Goal: Task Accomplishment & Management: Complete application form

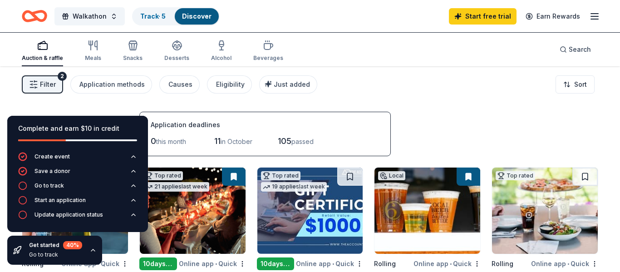
click at [518, 102] on div "Filter 2 Application methods Causes Eligibility Just added Sort" at bounding box center [310, 84] width 620 height 36
click at [482, 18] on link "Start free trial" at bounding box center [483, 16] width 68 height 16
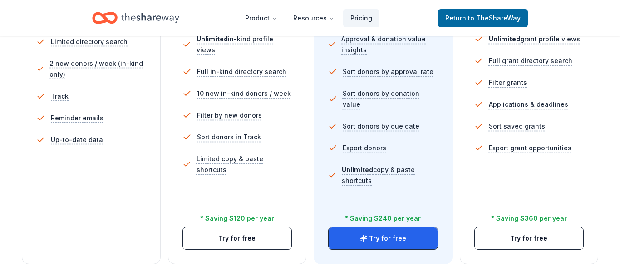
scroll to position [304, 0]
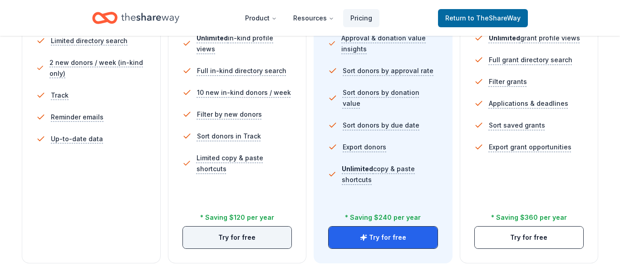
click at [246, 238] on button "Try for free" at bounding box center [237, 237] width 109 height 22
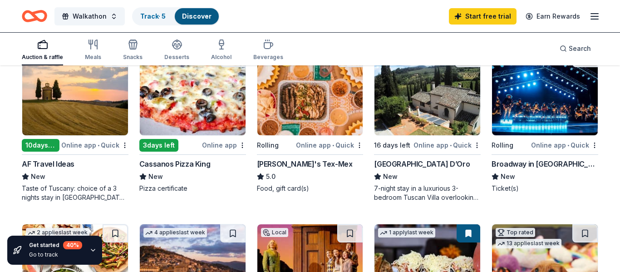
scroll to position [294, 0]
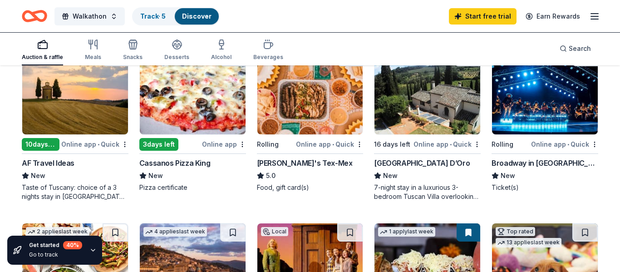
click at [542, 123] on img at bounding box center [545, 91] width 106 height 86
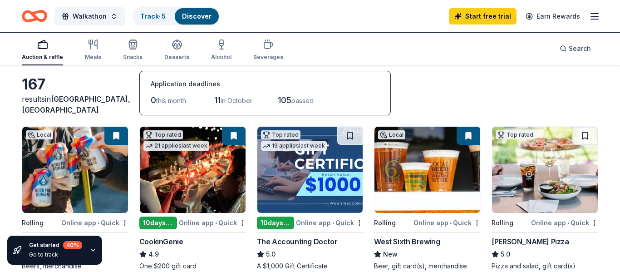
scroll to position [39, 0]
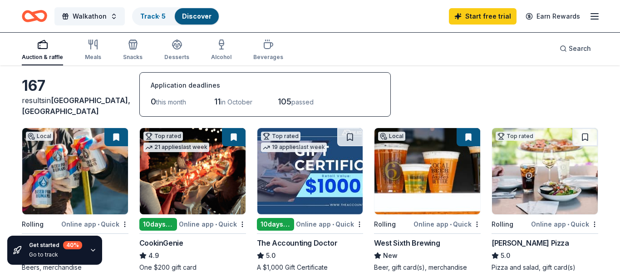
click at [542, 192] on img at bounding box center [545, 171] width 106 height 86
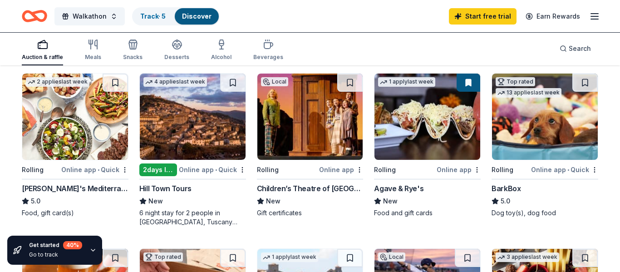
scroll to position [445, 0]
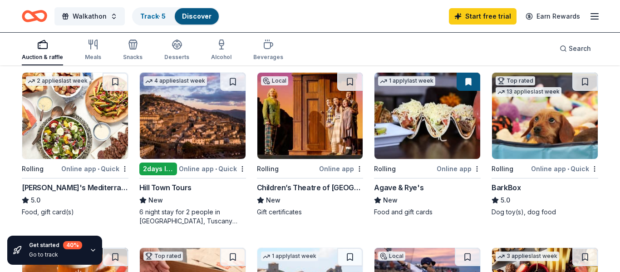
click at [299, 137] on img at bounding box center [310, 116] width 106 height 86
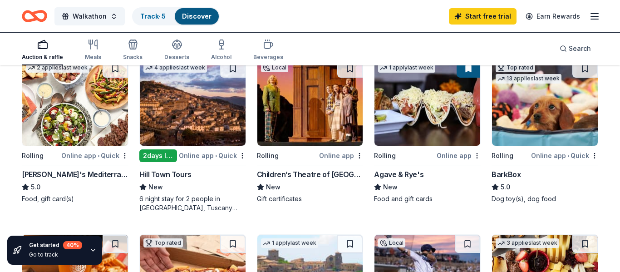
scroll to position [448, 0]
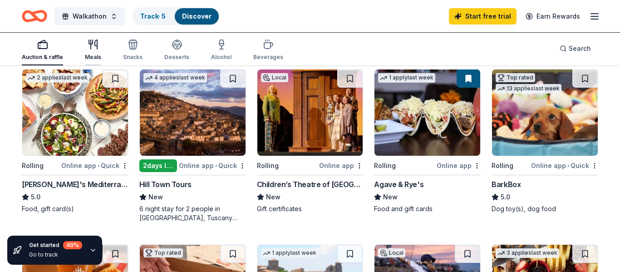
click at [92, 54] on div "Meals" at bounding box center [93, 57] width 16 height 7
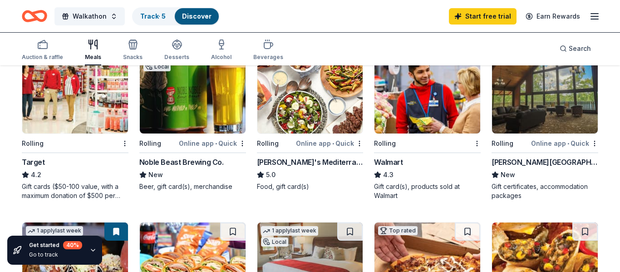
scroll to position [288, 0]
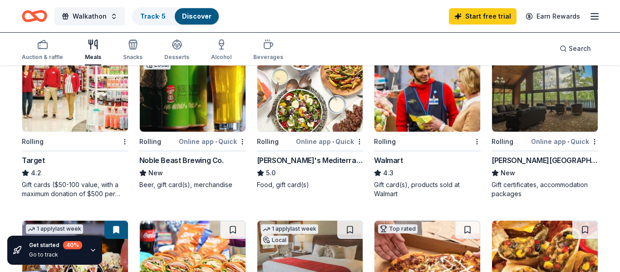
click at [67, 145] on div "Rolling" at bounding box center [70, 141] width 96 height 11
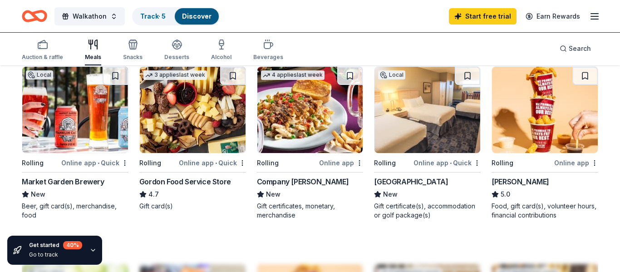
scroll to position [619, 0]
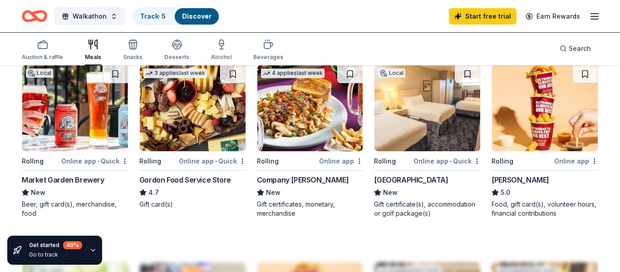
click at [201, 178] on div "Gordon Food Service Store" at bounding box center [185, 179] width 92 height 11
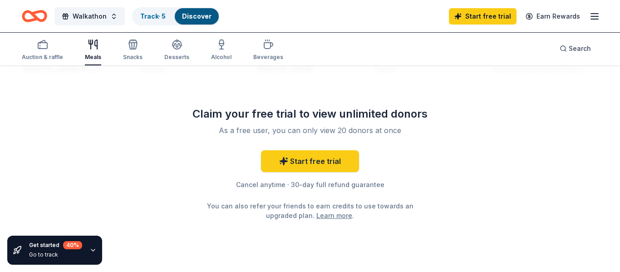
scroll to position [928, 0]
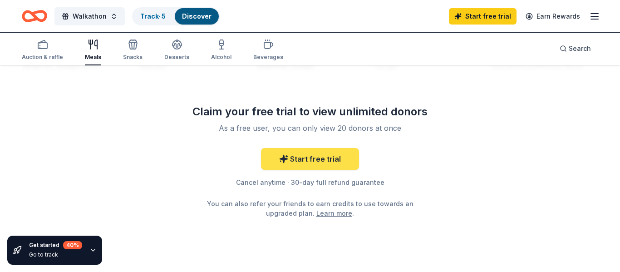
click at [313, 161] on link "Start free trial" at bounding box center [310, 159] width 98 height 22
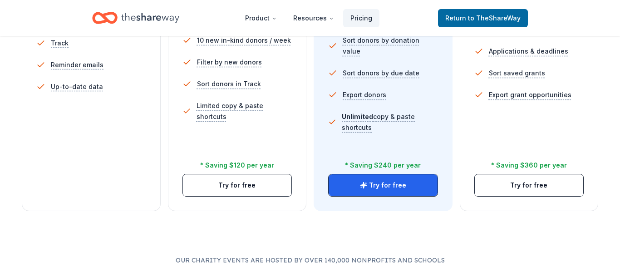
scroll to position [358, 0]
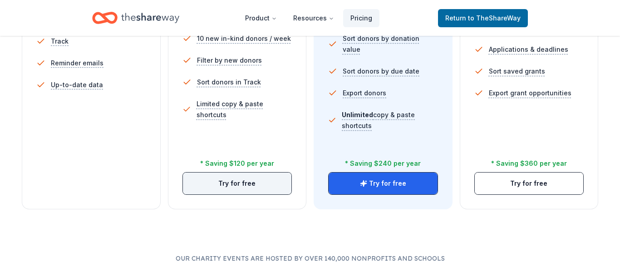
click at [238, 188] on button "Try for free" at bounding box center [237, 183] width 109 height 22
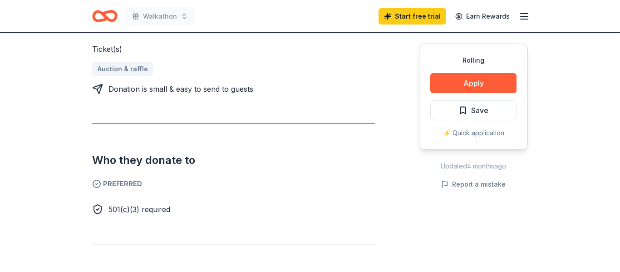
scroll to position [392, 0]
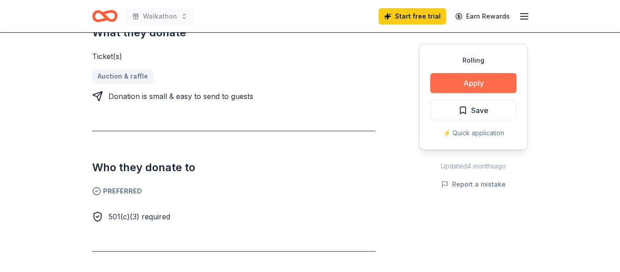
click at [457, 80] on button "Apply" at bounding box center [473, 83] width 86 height 20
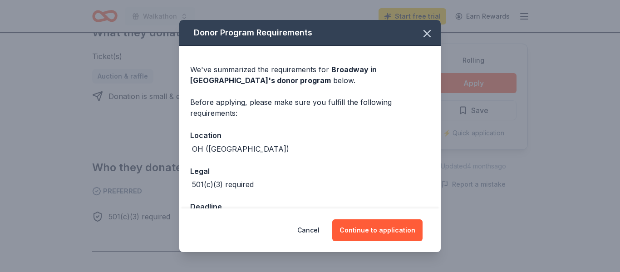
scroll to position [30, 0]
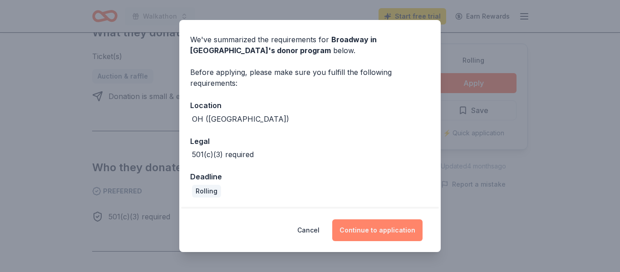
click at [378, 231] on button "Continue to application" at bounding box center [377, 230] width 90 height 22
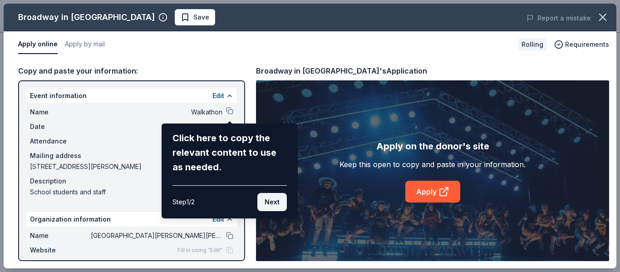
click at [275, 201] on button "Next" at bounding box center [271, 202] width 29 height 18
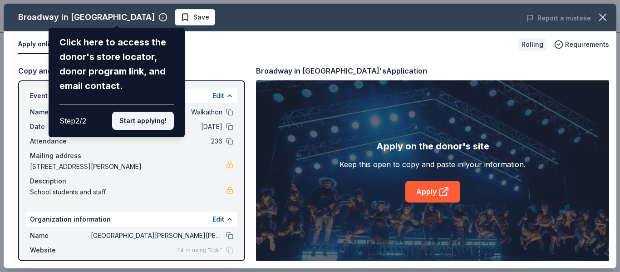
click at [156, 121] on button "Start applying!" at bounding box center [143, 121] width 62 height 18
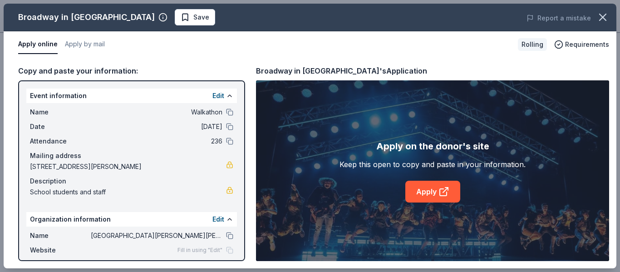
click at [428, 192] on div "Broadway in Cincinnati Save Report a mistake Apply online Apply by mail Rolling…" at bounding box center [310, 136] width 613 height 265
click at [587, 46] on span "Requirements" at bounding box center [587, 44] width 44 height 11
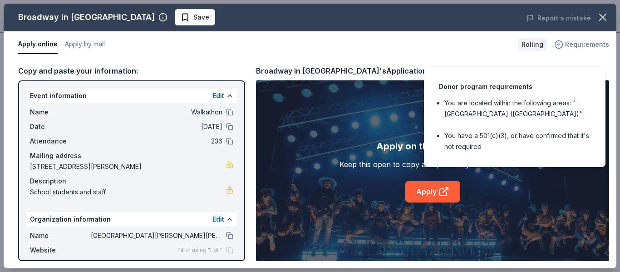
click at [587, 46] on span "Requirements" at bounding box center [587, 44] width 44 height 11
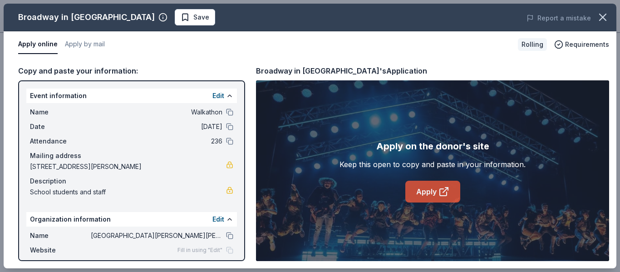
click at [437, 192] on link "Apply" at bounding box center [432, 192] width 55 height 22
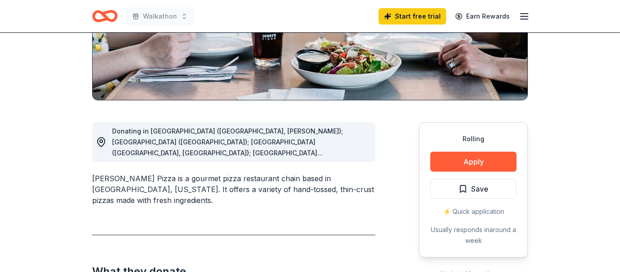
scroll to position [177, 0]
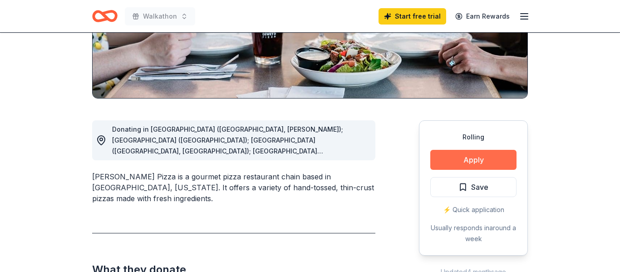
click at [474, 159] on button "Apply" at bounding box center [473, 160] width 86 height 20
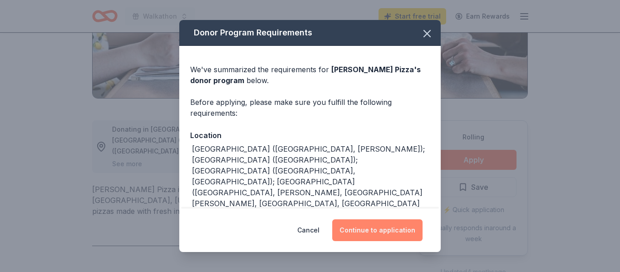
click at [359, 228] on button "Continue to application" at bounding box center [377, 230] width 90 height 22
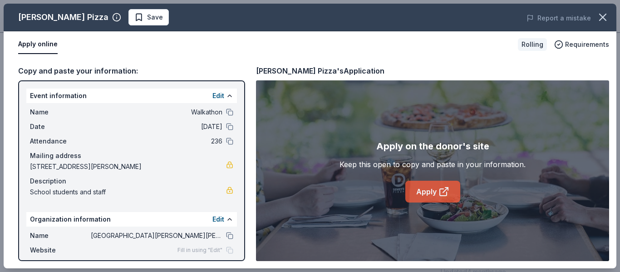
click at [440, 189] on icon at bounding box center [443, 192] width 7 height 7
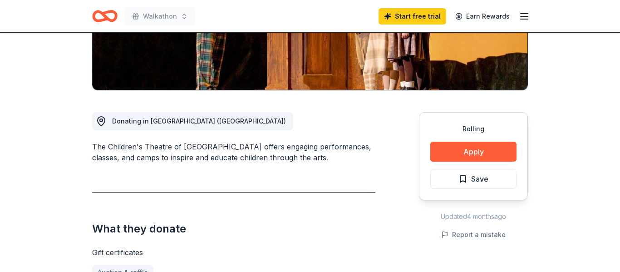
scroll to position [186, 0]
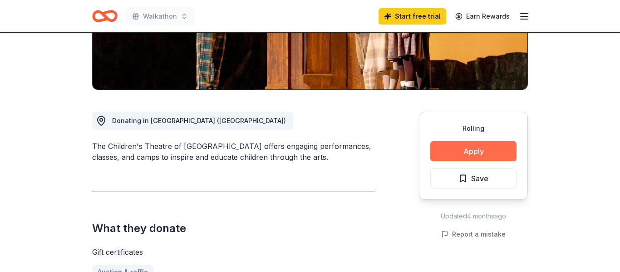
click at [445, 147] on button "Apply" at bounding box center [473, 151] width 86 height 20
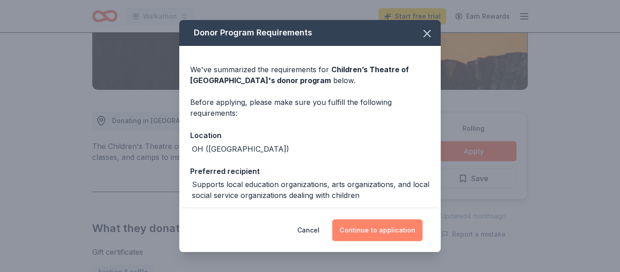
click at [365, 231] on button "Continue to application" at bounding box center [377, 230] width 90 height 22
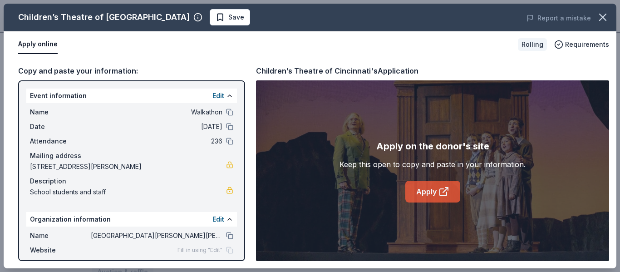
click at [419, 193] on link "Apply" at bounding box center [432, 192] width 55 height 22
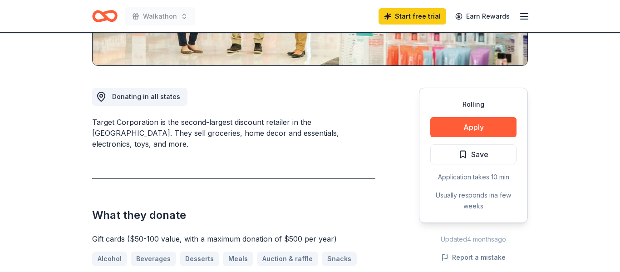
scroll to position [211, 0]
click at [449, 128] on button "Apply" at bounding box center [473, 127] width 86 height 20
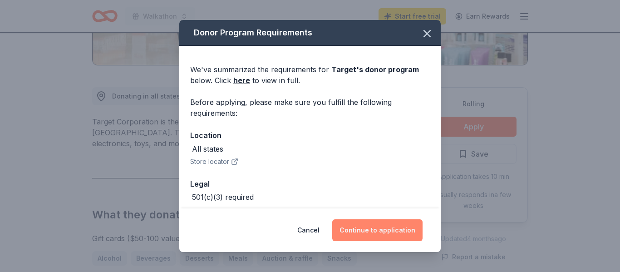
click at [370, 229] on button "Continue to application" at bounding box center [377, 230] width 90 height 22
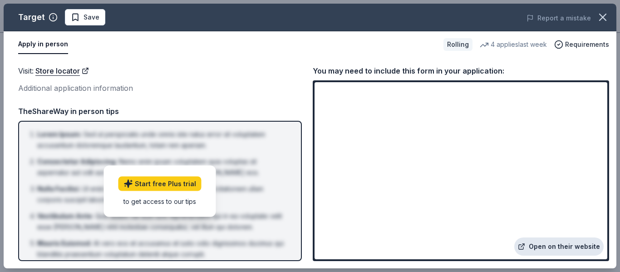
click at [542, 247] on link "Open on their website" at bounding box center [558, 246] width 89 height 18
click at [582, 45] on span "Requirements" at bounding box center [587, 44] width 44 height 11
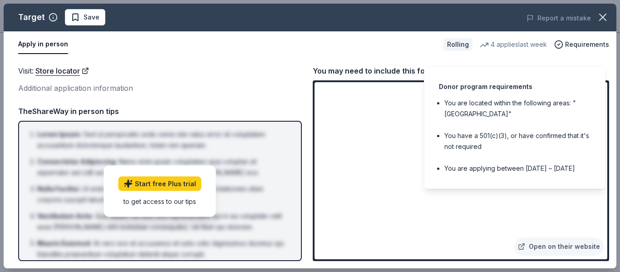
click at [613, 69] on div "Visit : Store locator Additional application information Visit : Store locator …" at bounding box center [310, 163] width 613 height 211
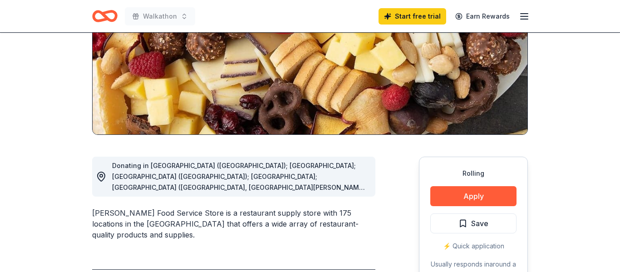
scroll to position [142, 0]
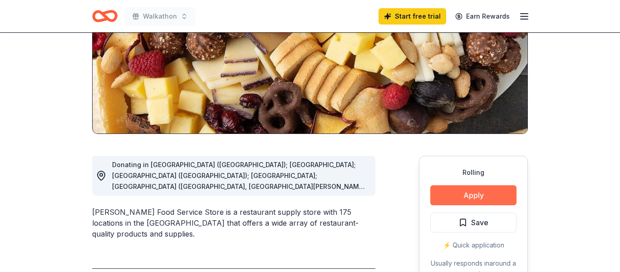
click at [477, 194] on button "Apply" at bounding box center [473, 195] width 86 height 20
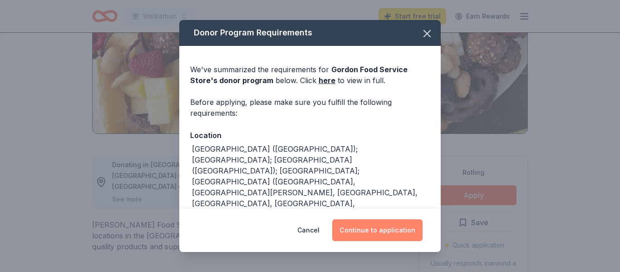
click at [363, 231] on button "Continue to application" at bounding box center [377, 230] width 90 height 22
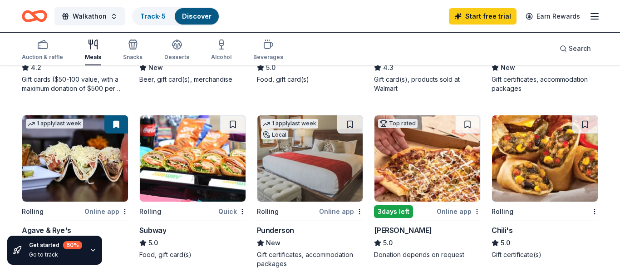
scroll to position [392, 0]
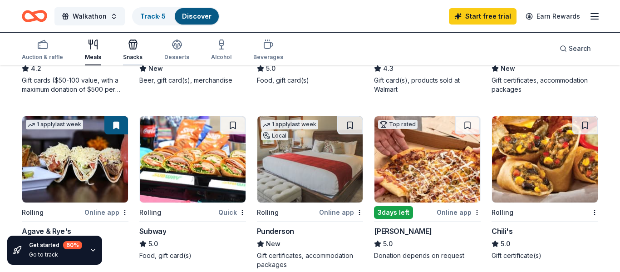
click at [132, 49] on icon "button" at bounding box center [133, 44] width 11 height 11
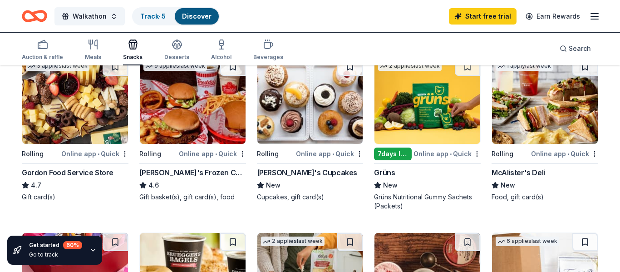
scroll to position [278, 0]
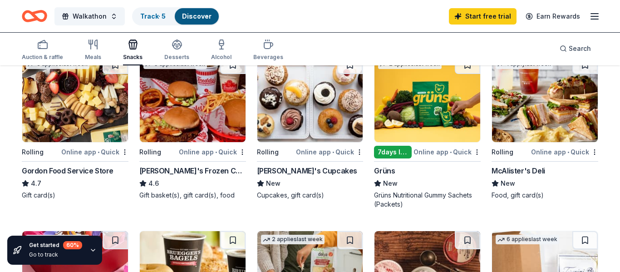
click at [527, 170] on div "McAlister's Deli" at bounding box center [518, 170] width 54 height 11
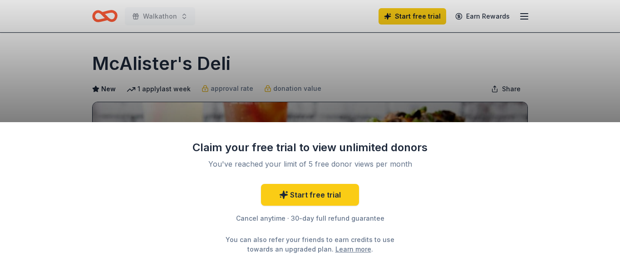
click at [563, 75] on div "Claim your free trial to view unlimited donors You've reached your limit of 5 f…" at bounding box center [310, 136] width 620 height 272
